Goal: Task Accomplishment & Management: Manage account settings

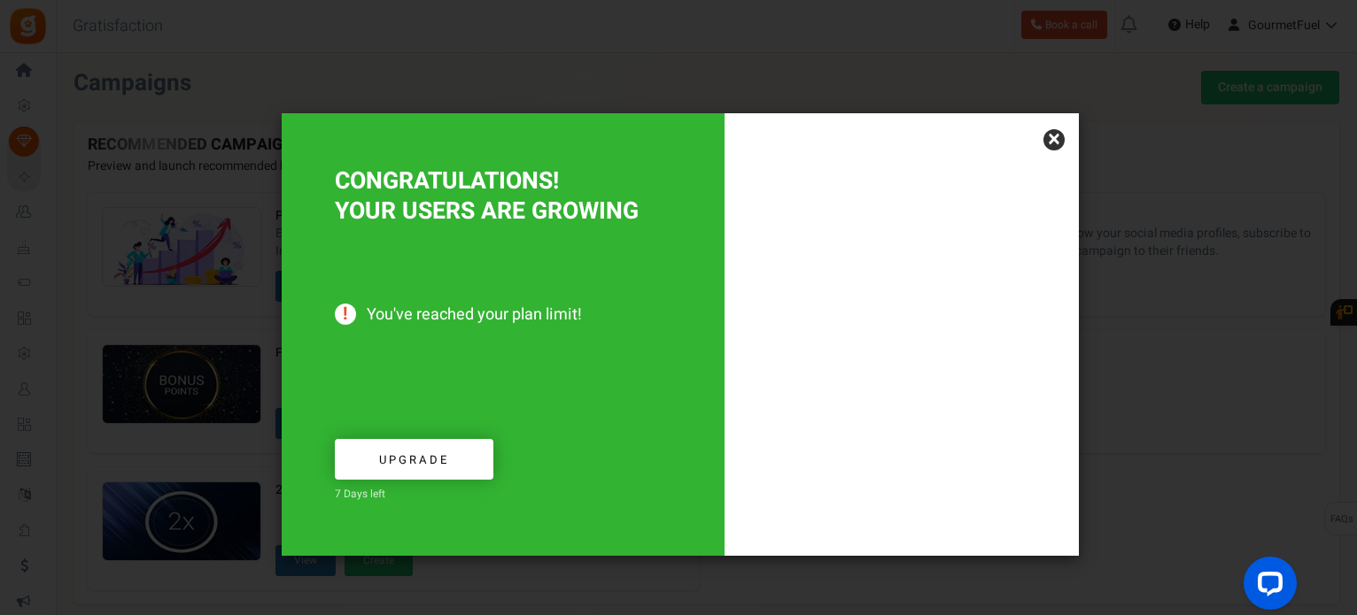
click at [1057, 143] on link "×" at bounding box center [1053, 139] width 21 height 21
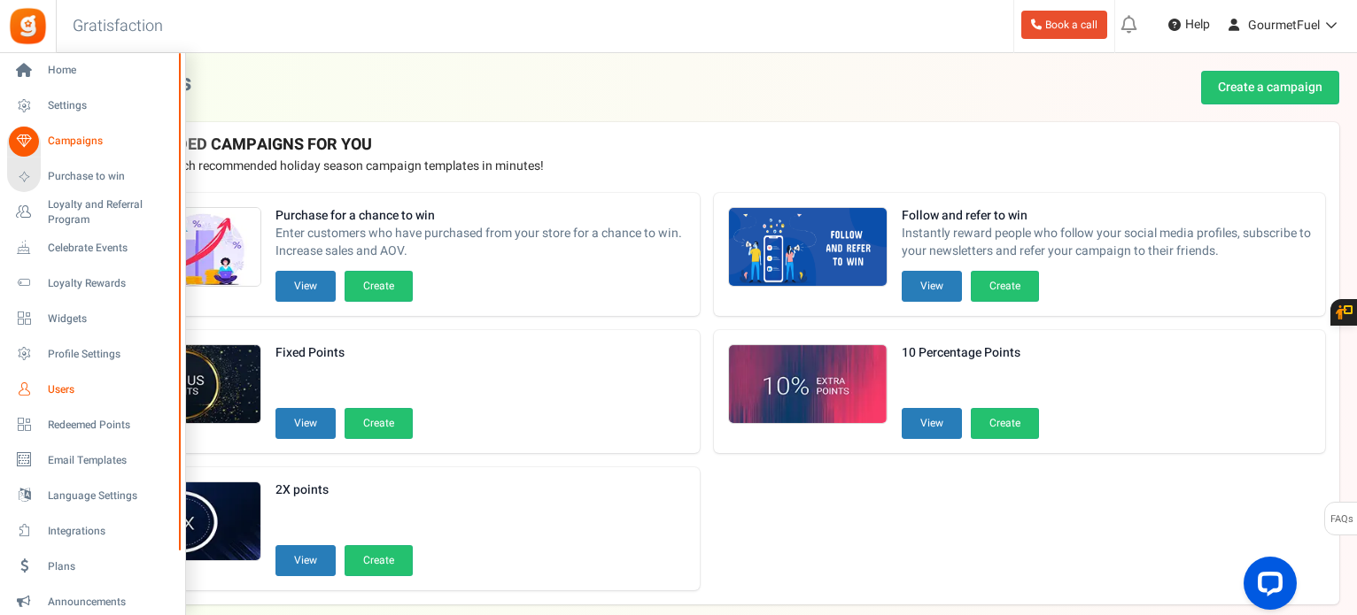
click at [36, 384] on icon at bounding box center [24, 390] width 30 height 30
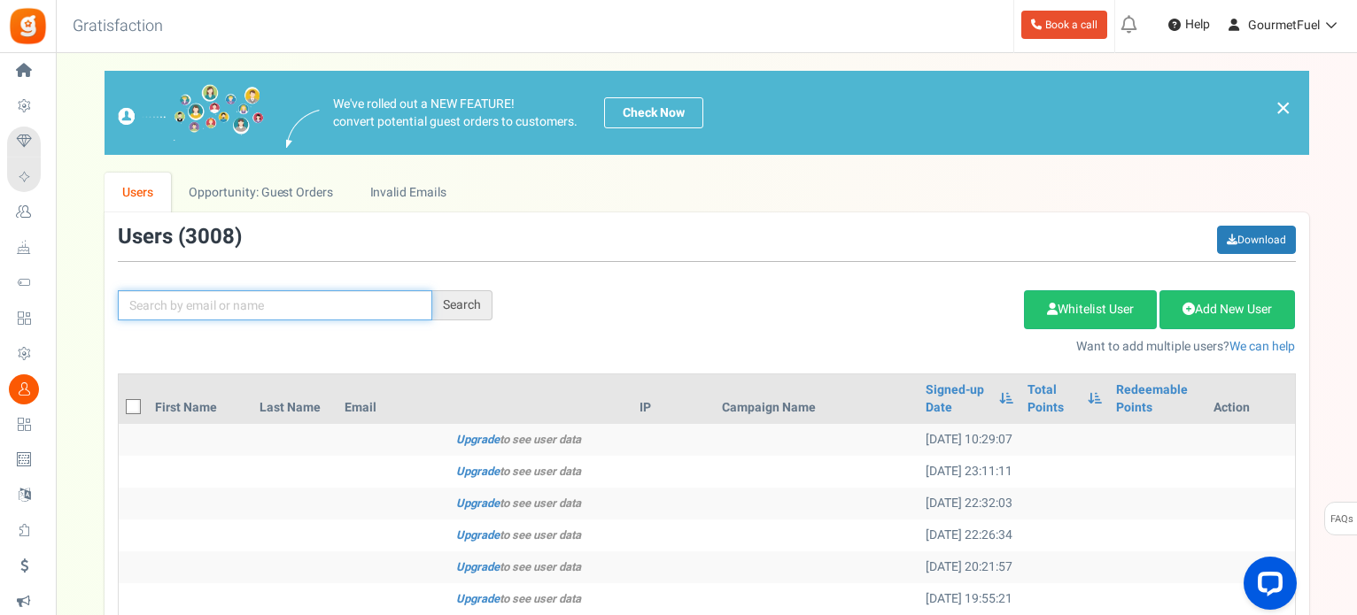
click at [259, 305] on input "text" at bounding box center [275, 305] width 314 height 30
paste input "[EMAIL_ADDRESS][DOMAIN_NAME]"
type input "[EMAIL_ADDRESS][DOMAIN_NAME]"
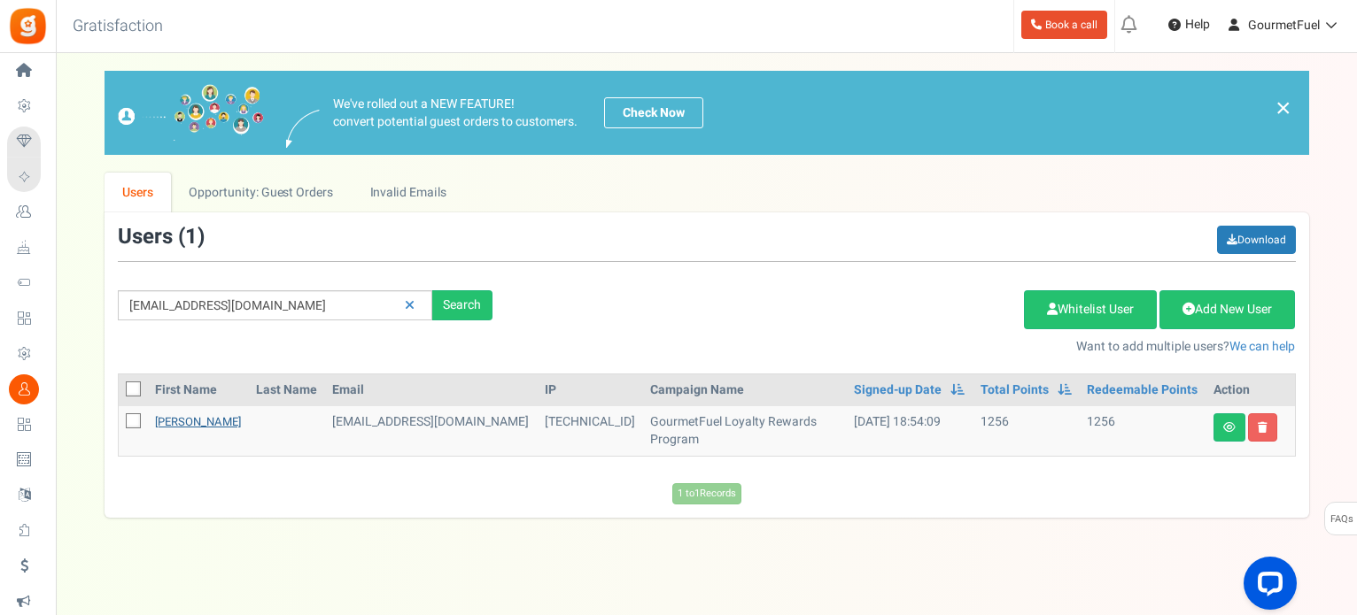
click at [211, 420] on link "[PERSON_NAME]" at bounding box center [198, 422] width 86 height 17
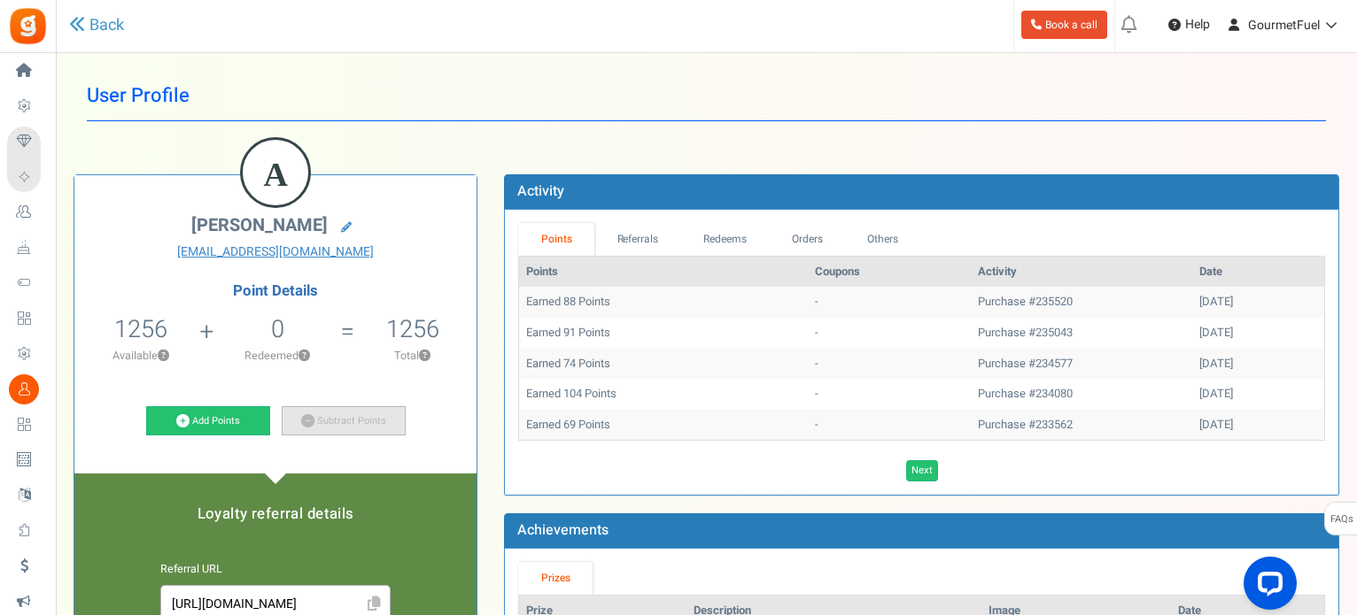
click at [301, 420] on icon at bounding box center [307, 420] width 13 height 13
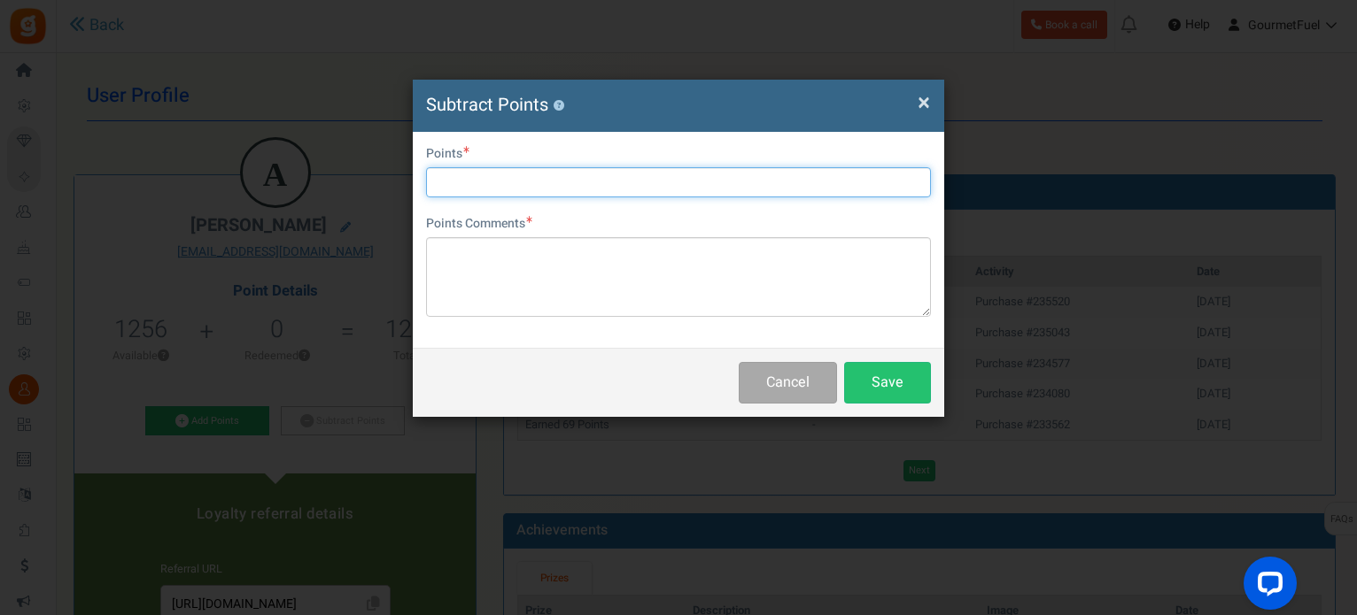
click at [536, 179] on input "text" at bounding box center [678, 182] width 505 height 30
type input "500"
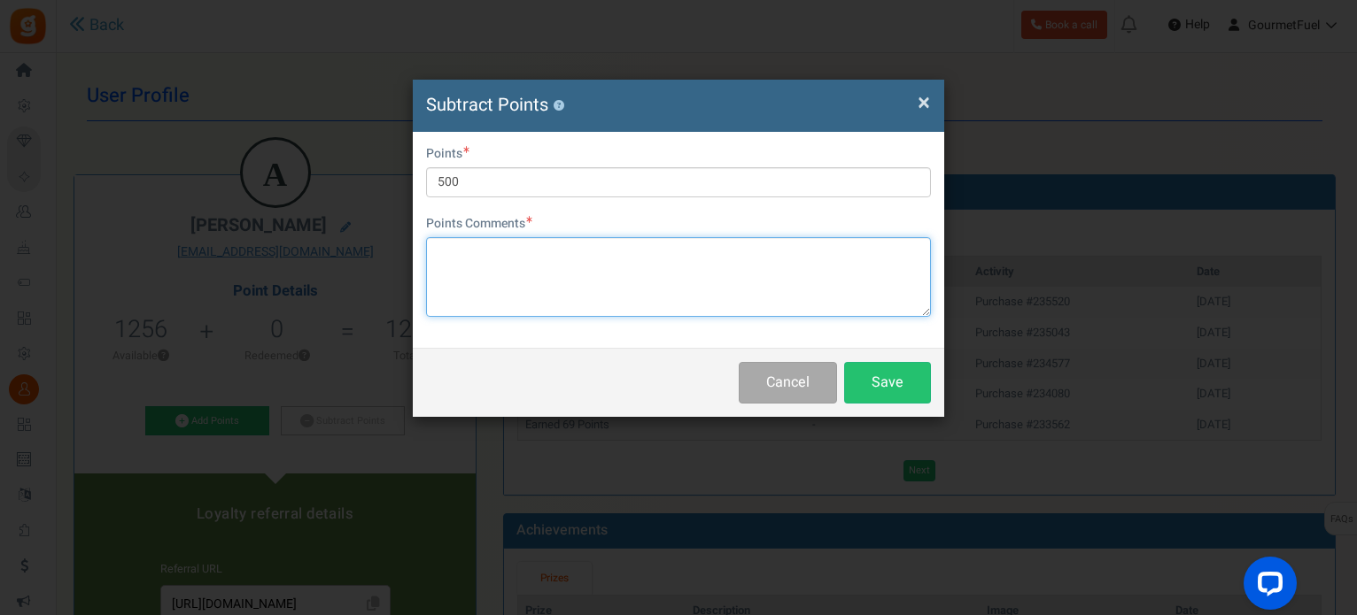
click at [561, 263] on textarea at bounding box center [678, 277] width 505 height 80
paste textarea "500 points (€25.00) GRPAYJNs8dt3D"
type textarea "500 points (€25.00) GRPAYJNs8dt3D"
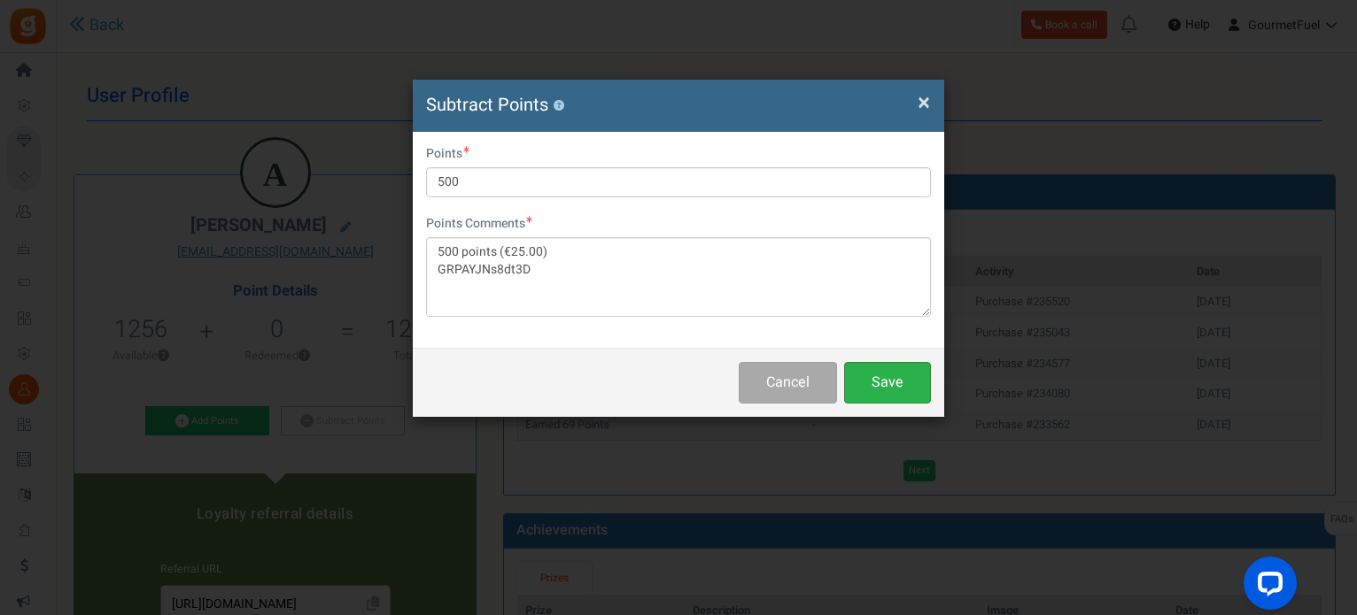
click at [902, 390] on button "Save" at bounding box center [887, 383] width 87 height 42
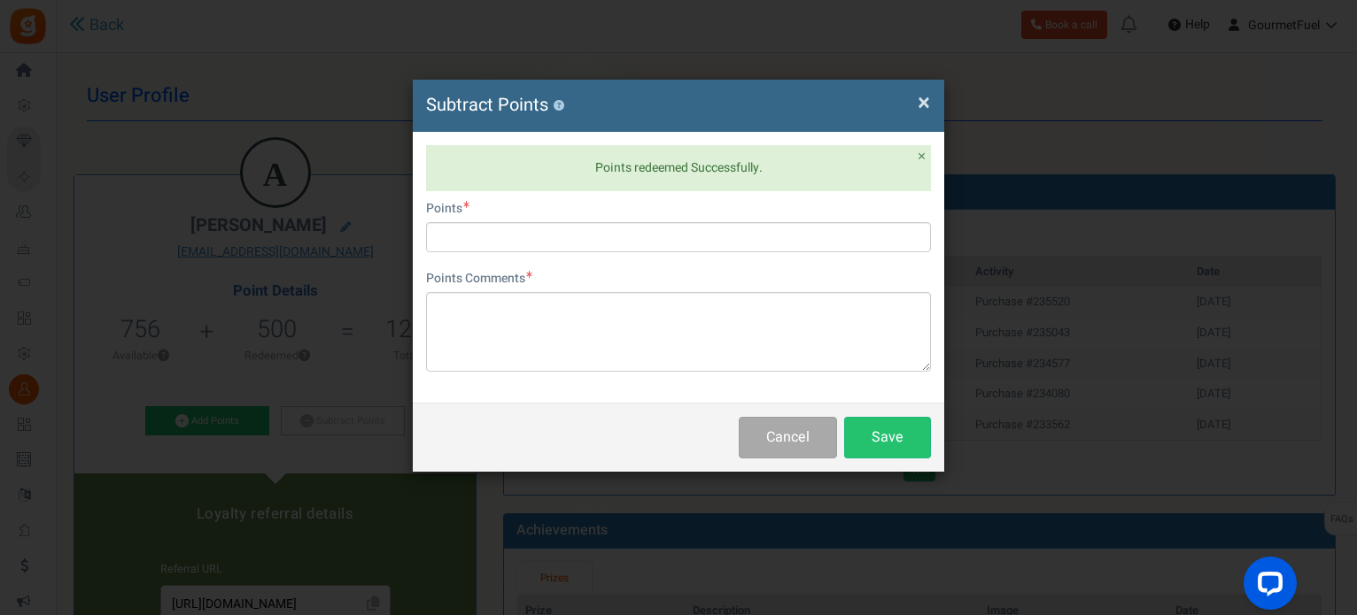
click at [917, 105] on span "×" at bounding box center [923, 103] width 12 height 34
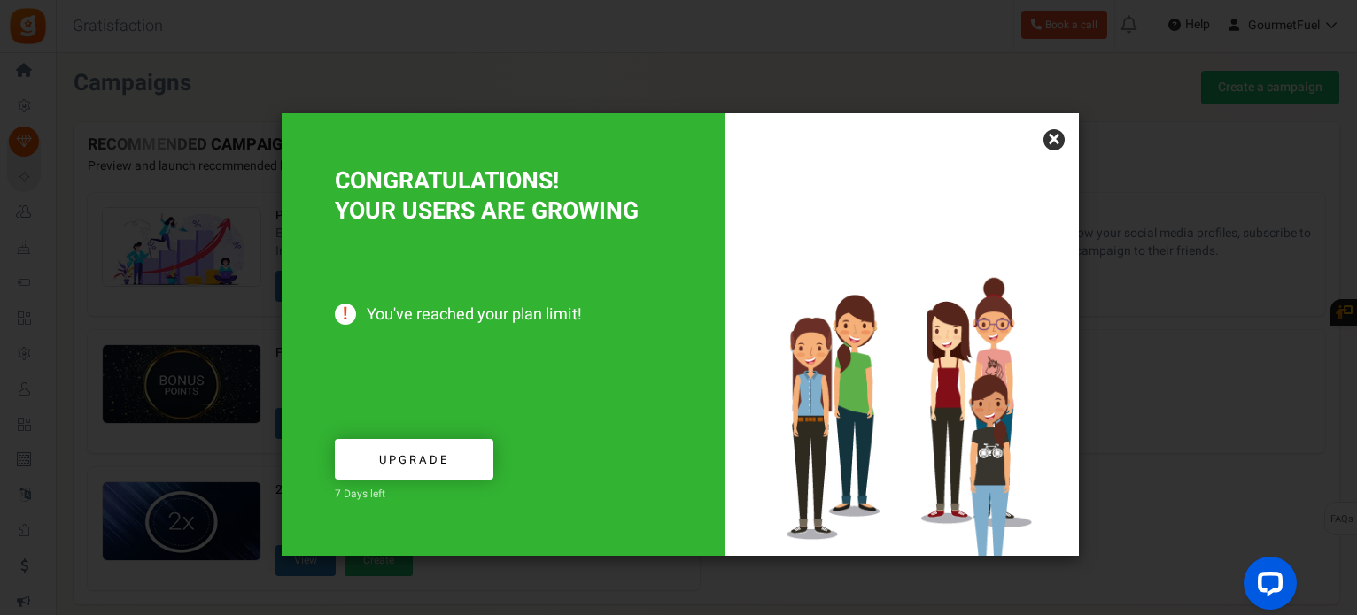
click at [1062, 142] on link "×" at bounding box center [1053, 139] width 21 height 21
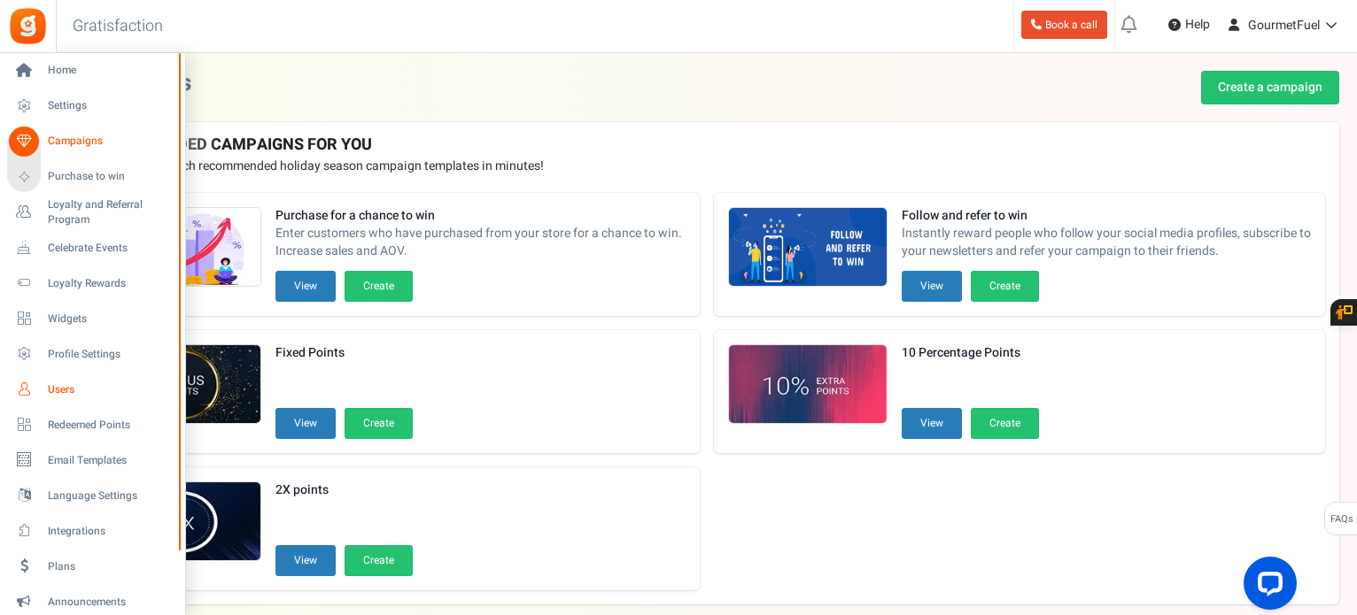
click at [72, 394] on span "Users" at bounding box center [110, 390] width 124 height 15
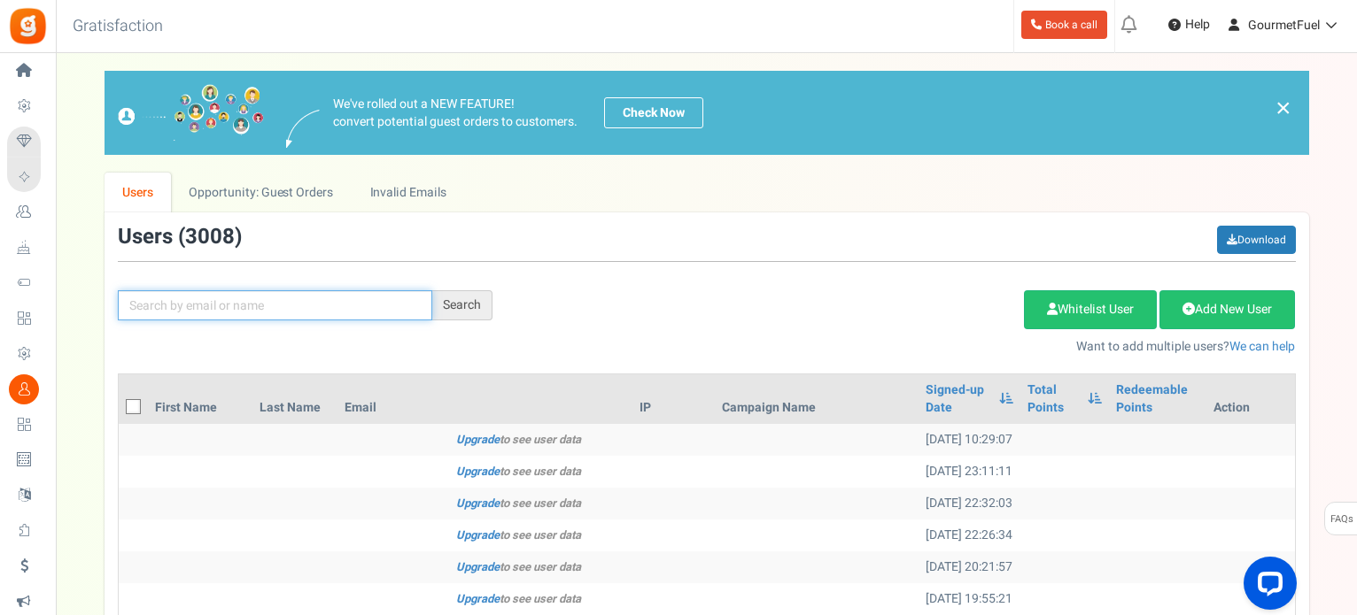
click at [242, 306] on input "text" at bounding box center [275, 305] width 314 height 30
paste input "[EMAIL_ADDRESS][DOMAIN_NAME]"
type input "[EMAIL_ADDRESS][DOMAIN_NAME]"
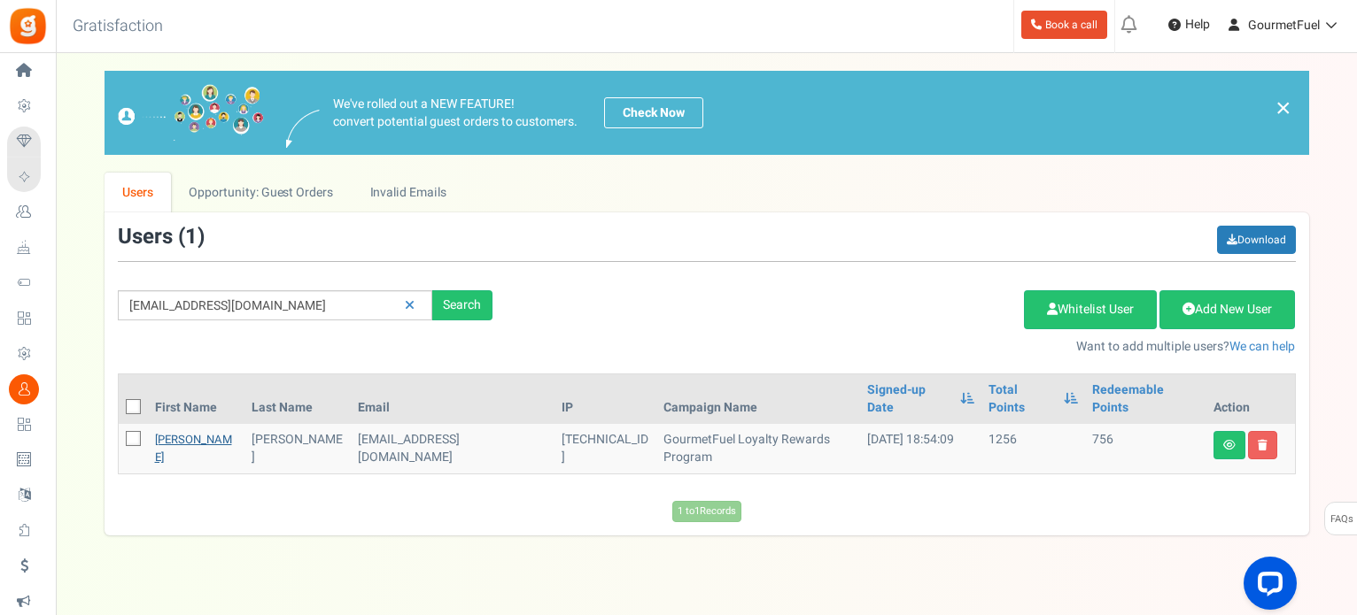
click at [181, 431] on link "Adriana" at bounding box center [193, 448] width 77 height 35
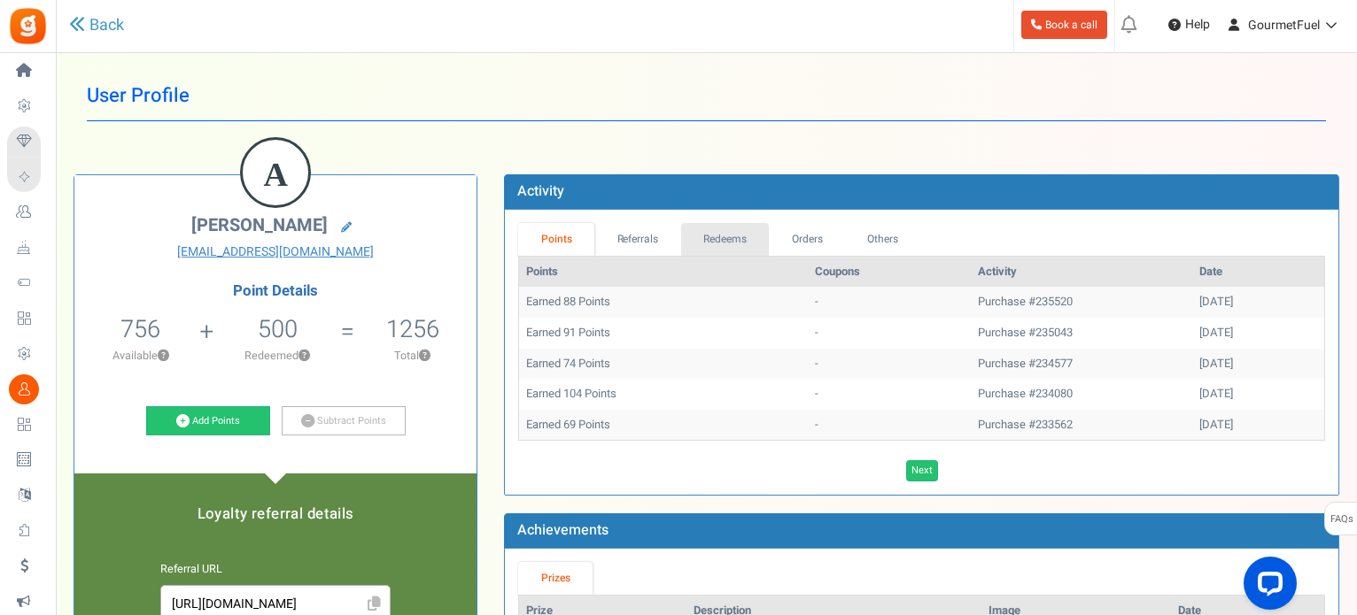
click at [733, 244] on link "Redeems" at bounding box center [725, 239] width 89 height 33
